Goal: Transaction & Acquisition: Book appointment/travel/reservation

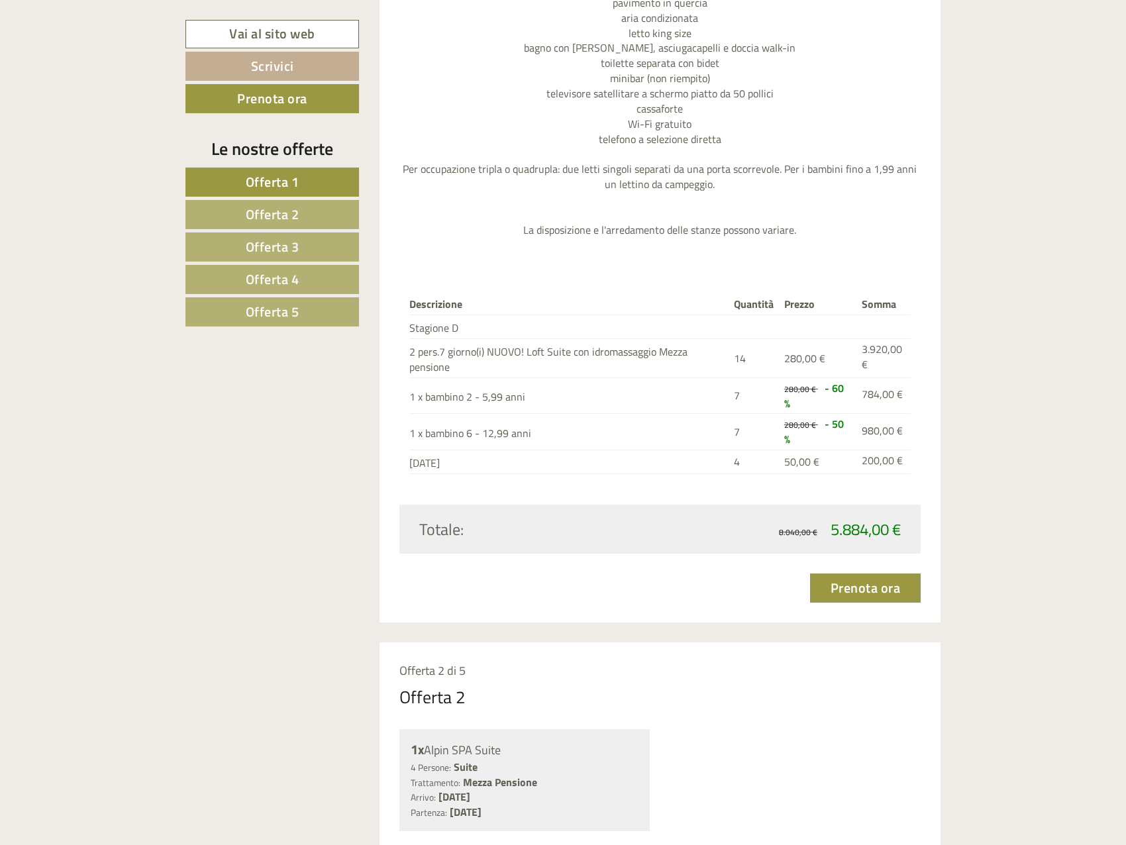
scroll to position [1855, 0]
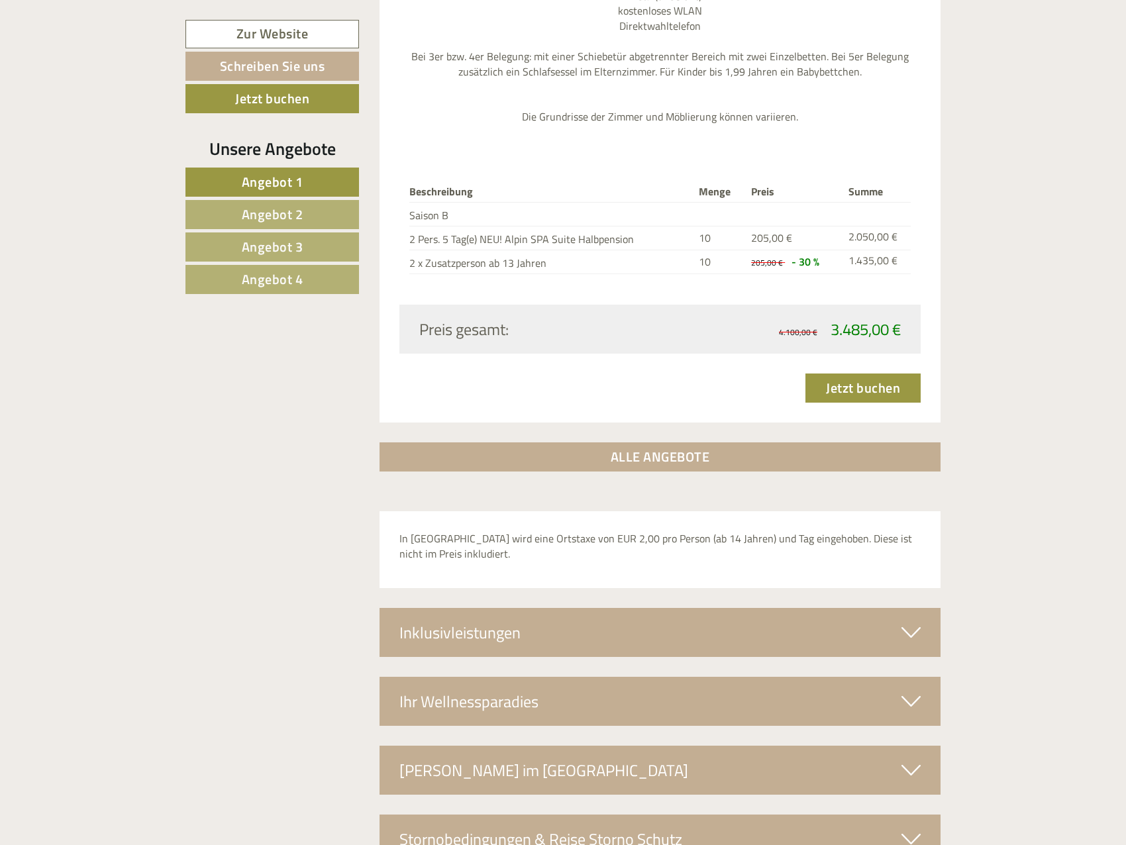
scroll to position [4333, 0]
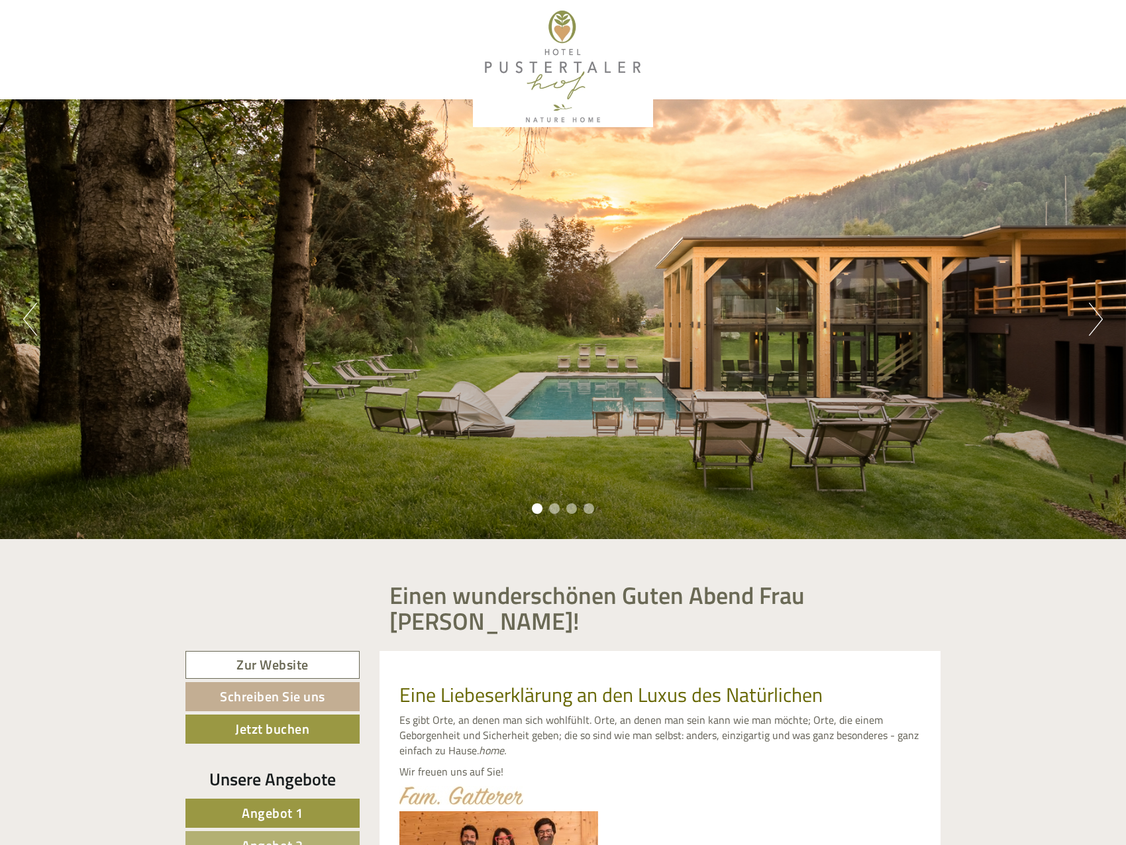
click at [1124, 26] on div "Previous Next 1 2 3 4" at bounding box center [563, 269] width 1126 height 539
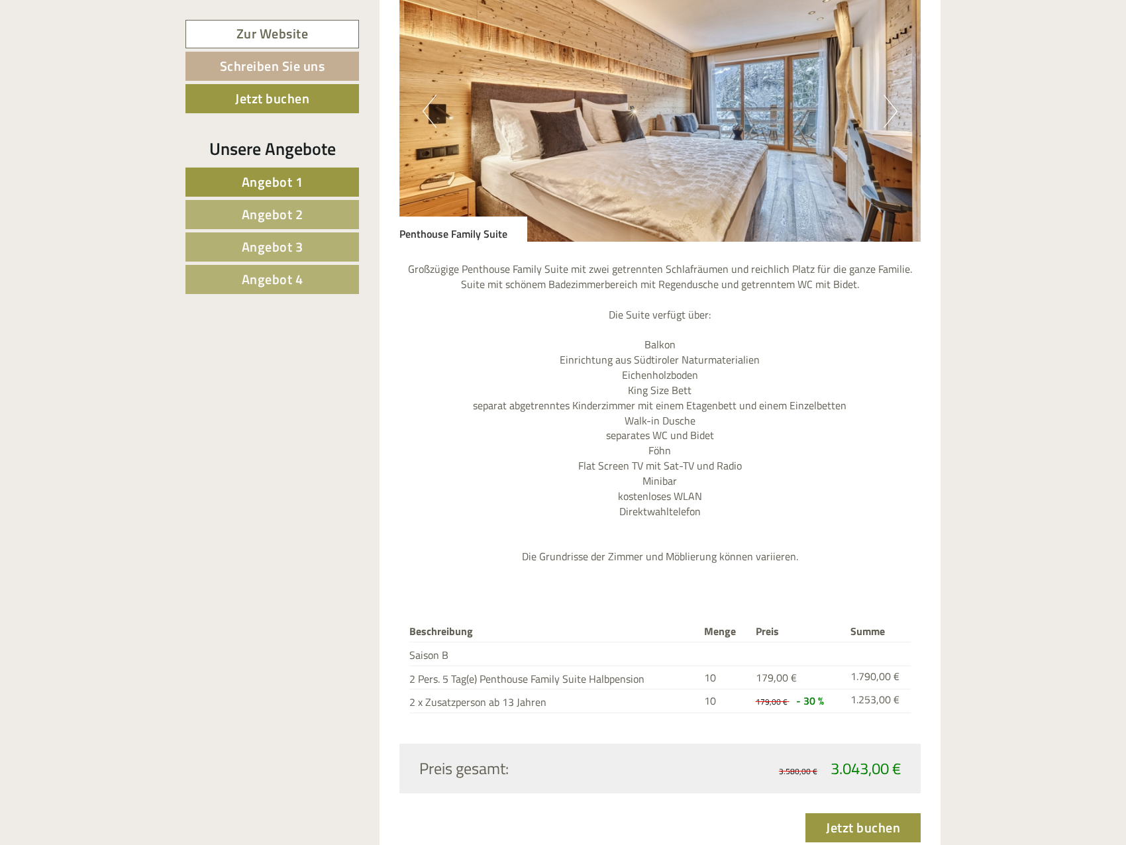
click at [291, 195] on link "Angebot 1" at bounding box center [272, 182] width 174 height 29
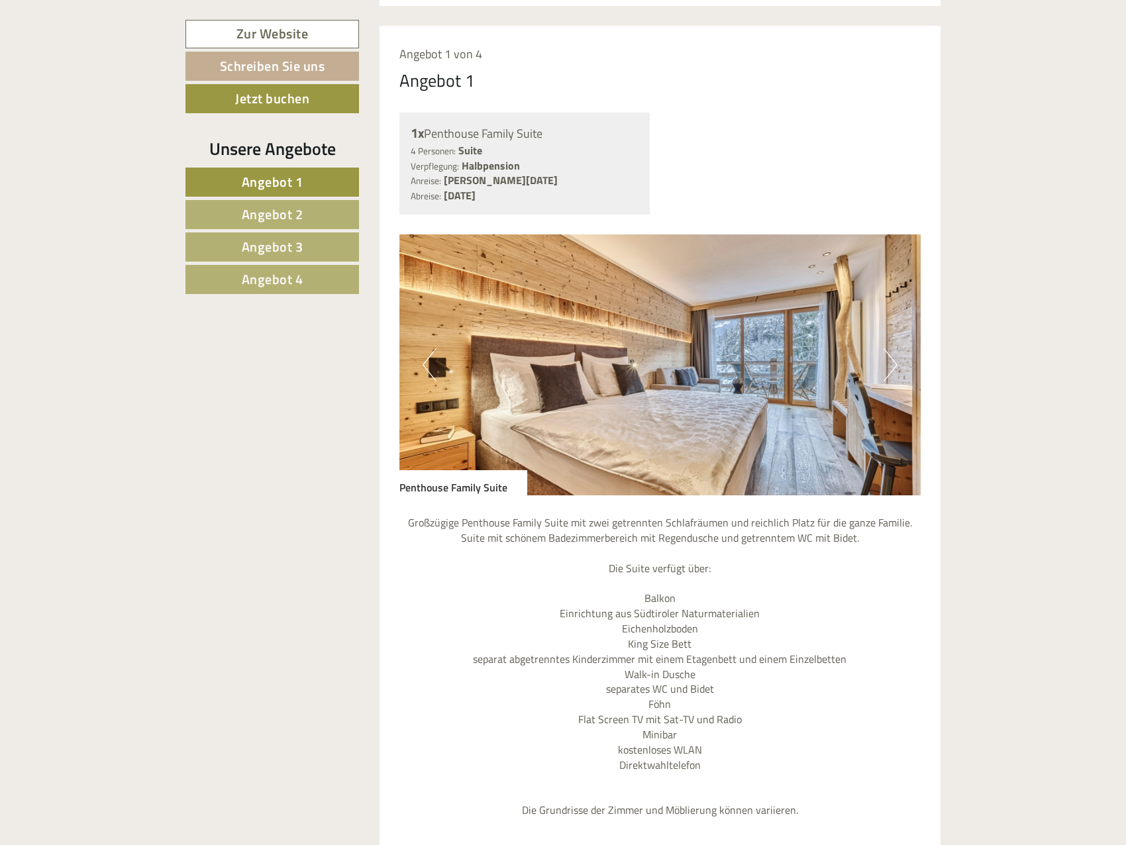
scroll to position [674, 0]
